Goal: Task Accomplishment & Management: Use online tool/utility

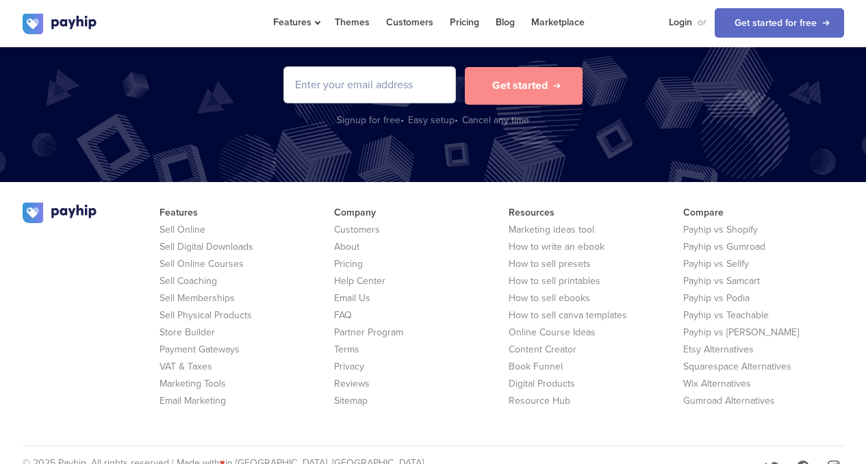
scroll to position [2874, 0]
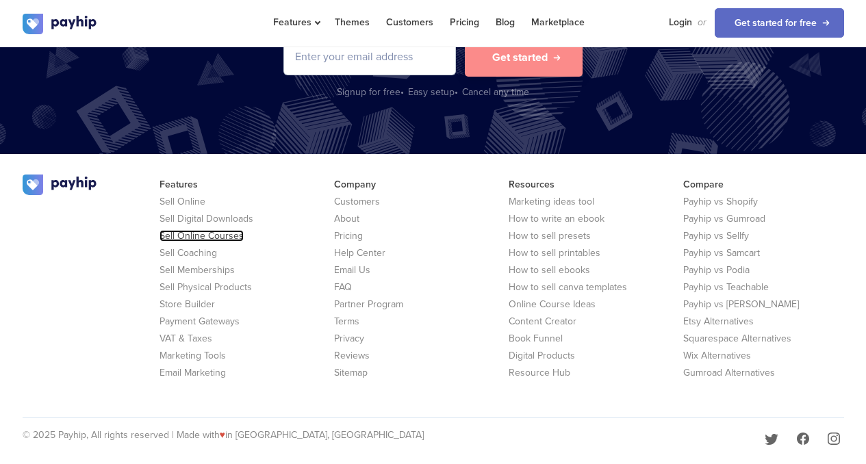
click at [224, 230] on link "Sell Online Courses" at bounding box center [201, 236] width 84 height 12
